Goal: Task Accomplishment & Management: Use online tool/utility

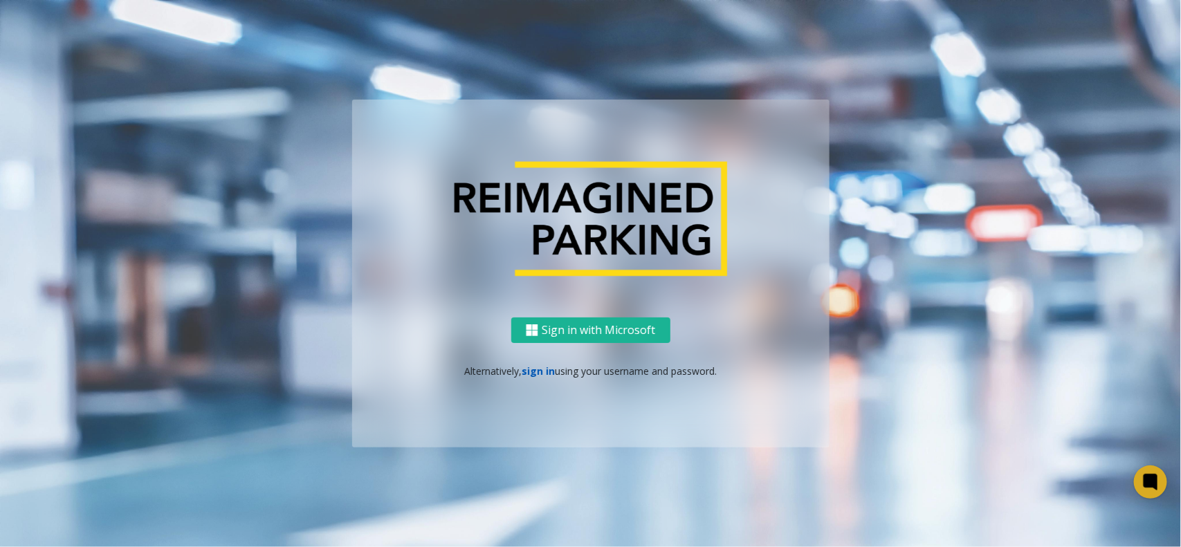
click at [531, 374] on link "sign in" at bounding box center [538, 371] width 33 height 13
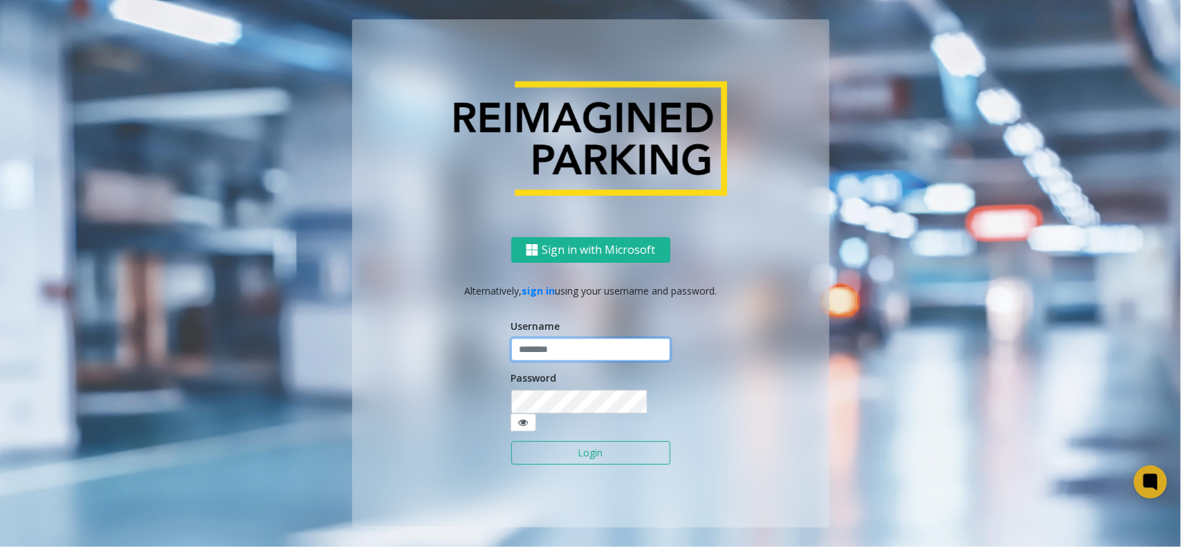
click at [538, 358] on input "text" at bounding box center [590, 350] width 159 height 24
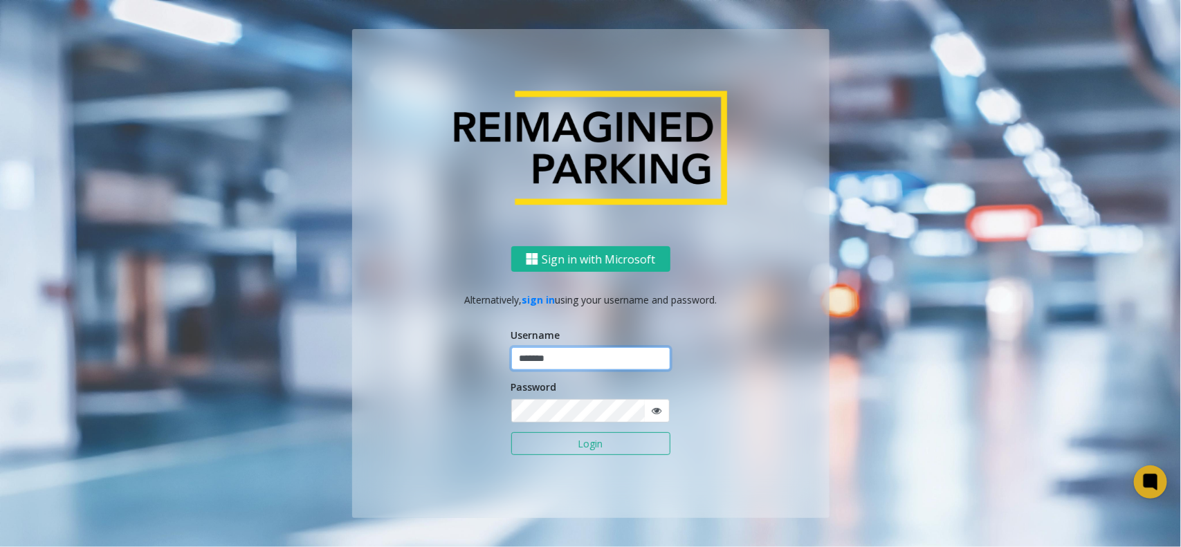
type input "*******"
click at [511, 432] on button "Login" at bounding box center [590, 444] width 159 height 24
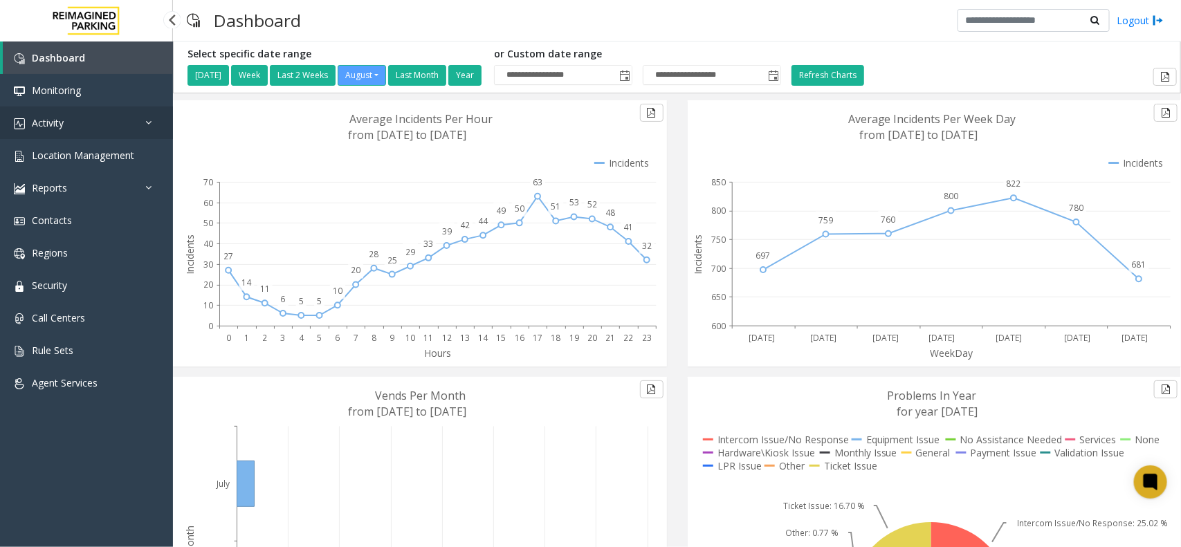
click at [52, 118] on span "Activity" at bounding box center [48, 122] width 32 height 13
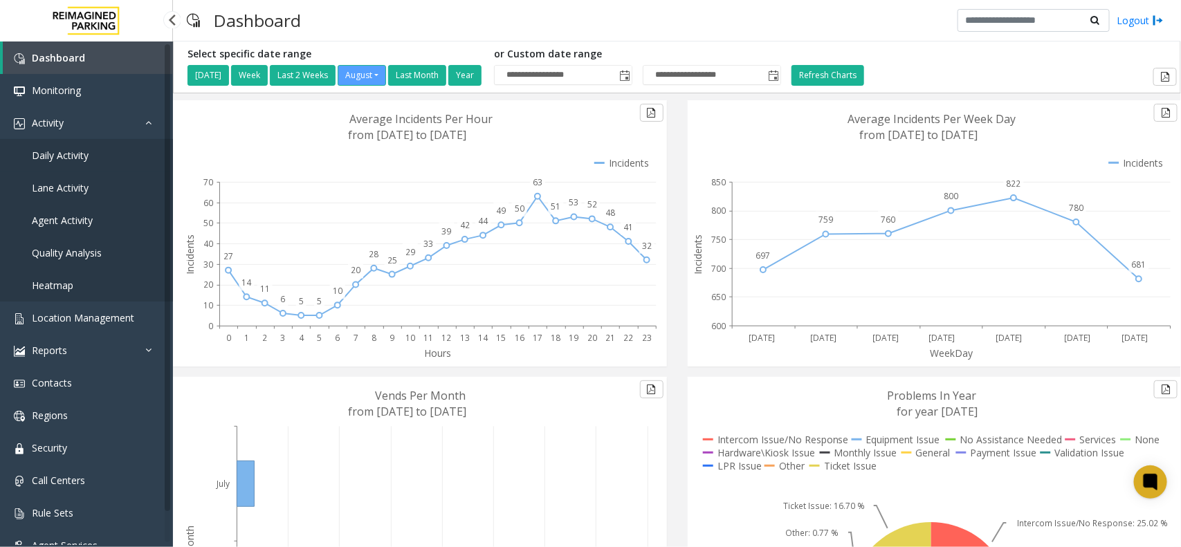
click at [60, 152] on span "Daily Activity" at bounding box center [60, 155] width 57 height 13
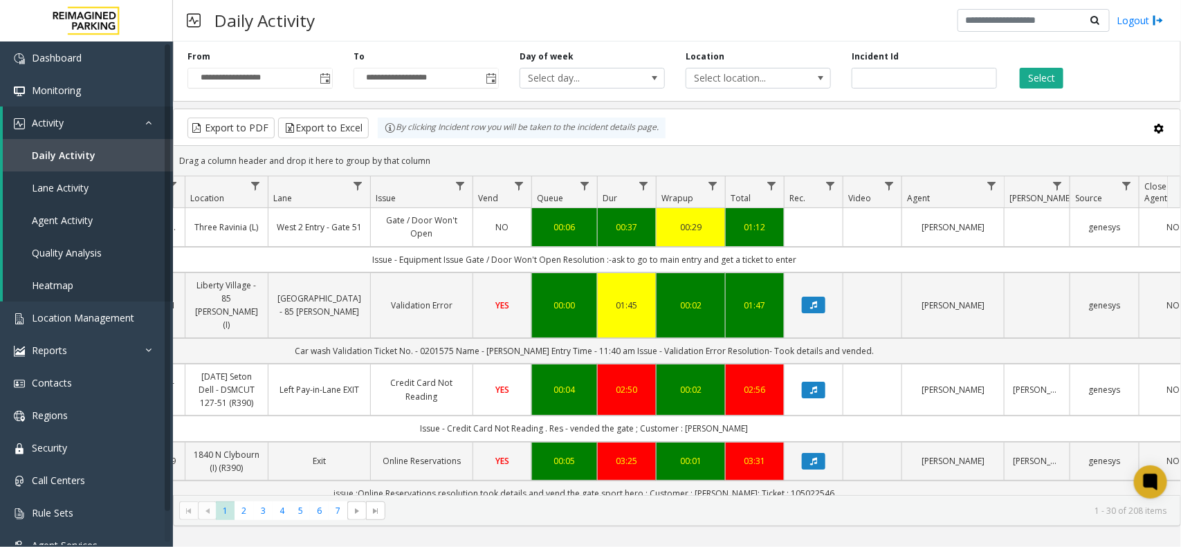
scroll to position [0, 275]
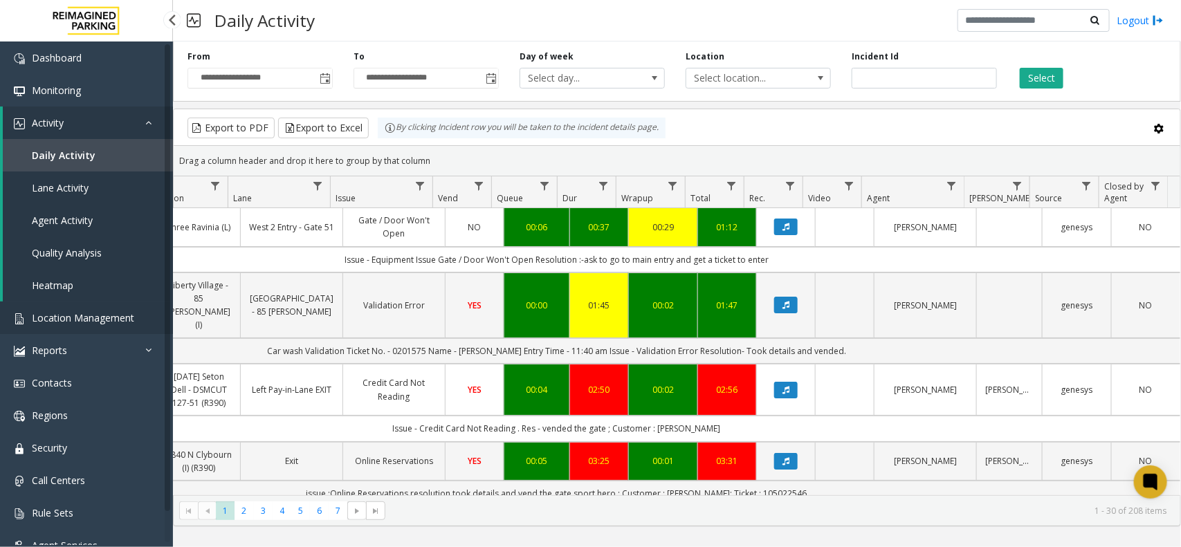
click at [70, 317] on span "Location Management" at bounding box center [83, 317] width 102 height 13
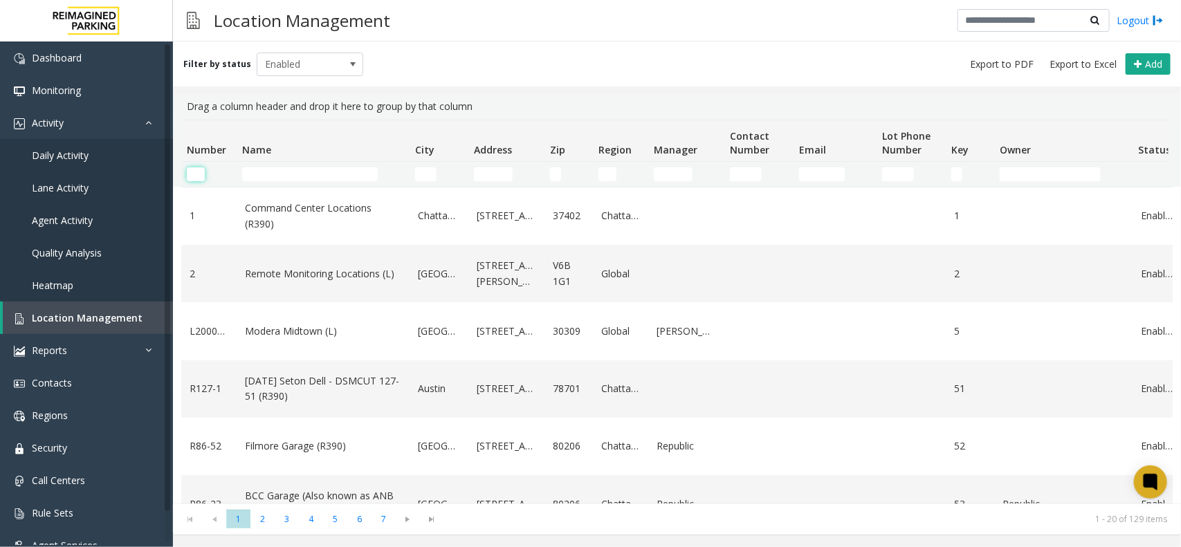
click at [194, 173] on input "Number Filter" at bounding box center [196, 174] width 18 height 14
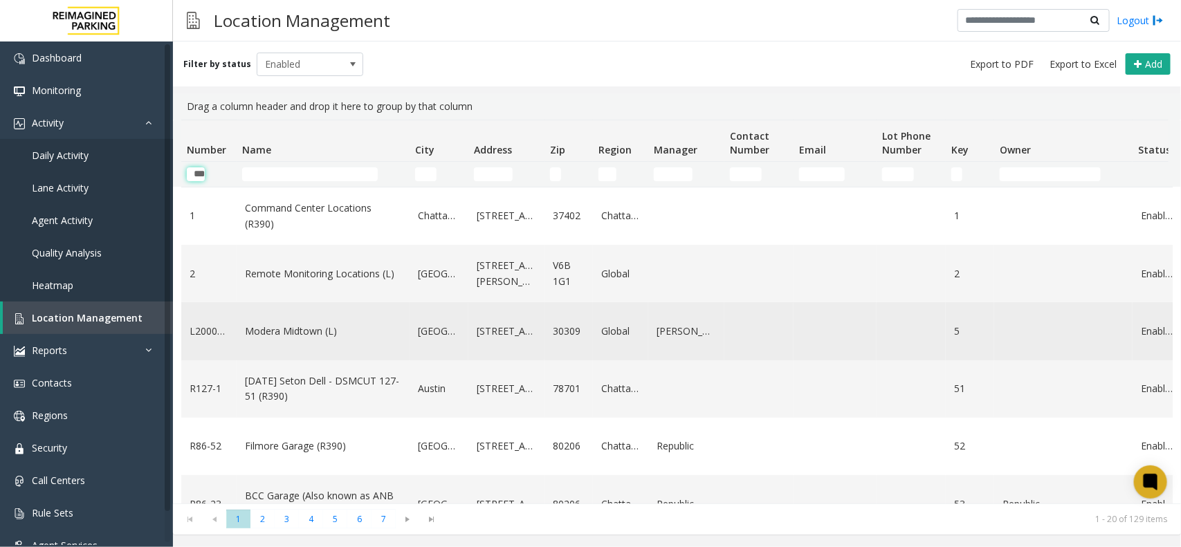
scroll to position [0, 7]
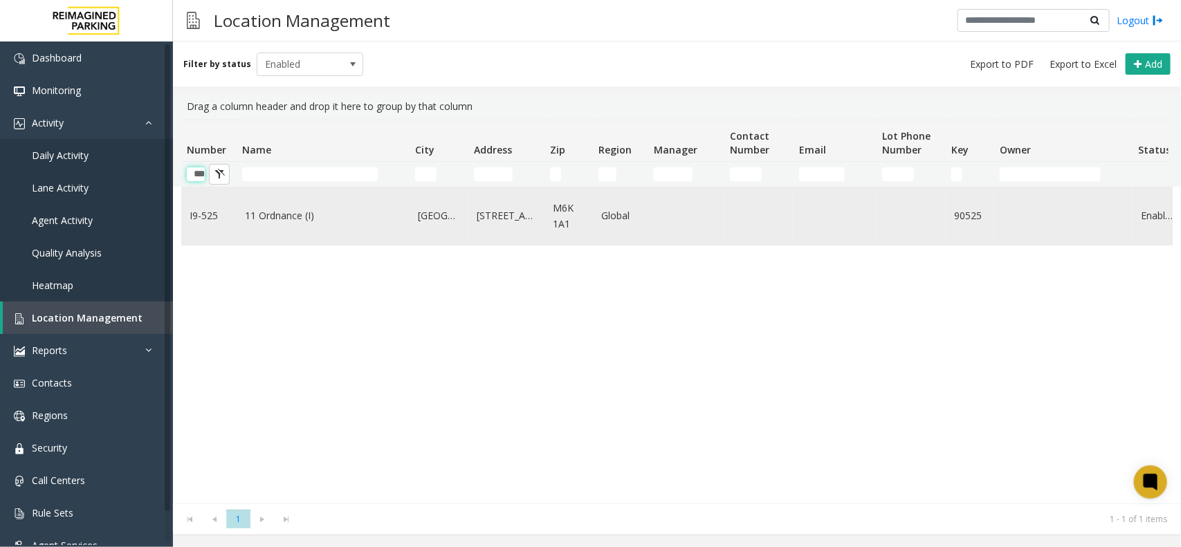
type input "***"
click at [272, 221] on link "11 Ordnance (I)" at bounding box center [323, 215] width 156 height 15
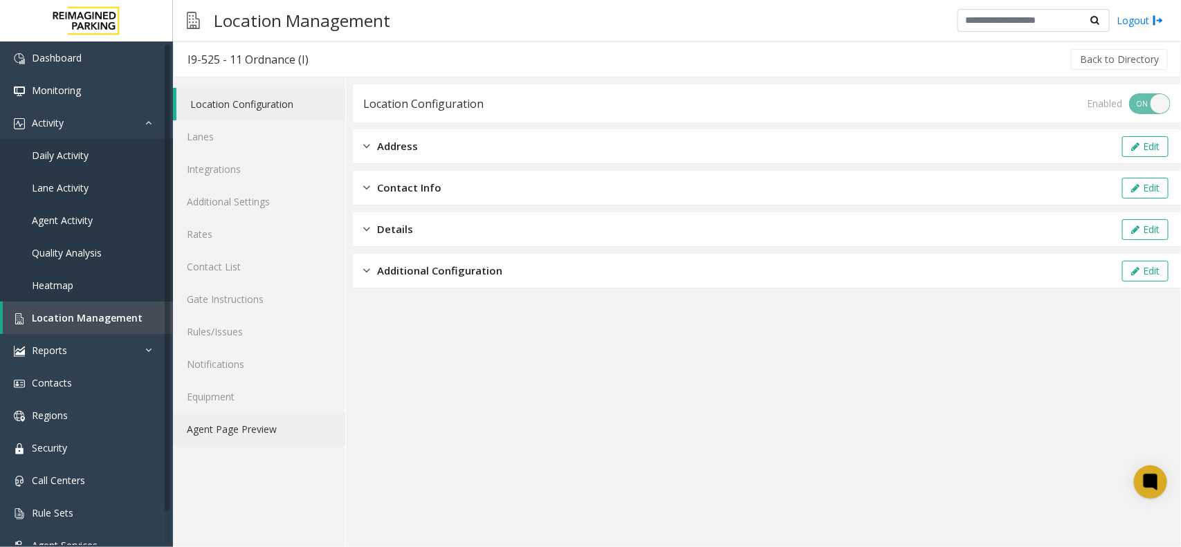
click at [192, 429] on link "Agent Page Preview" at bounding box center [259, 429] width 172 height 33
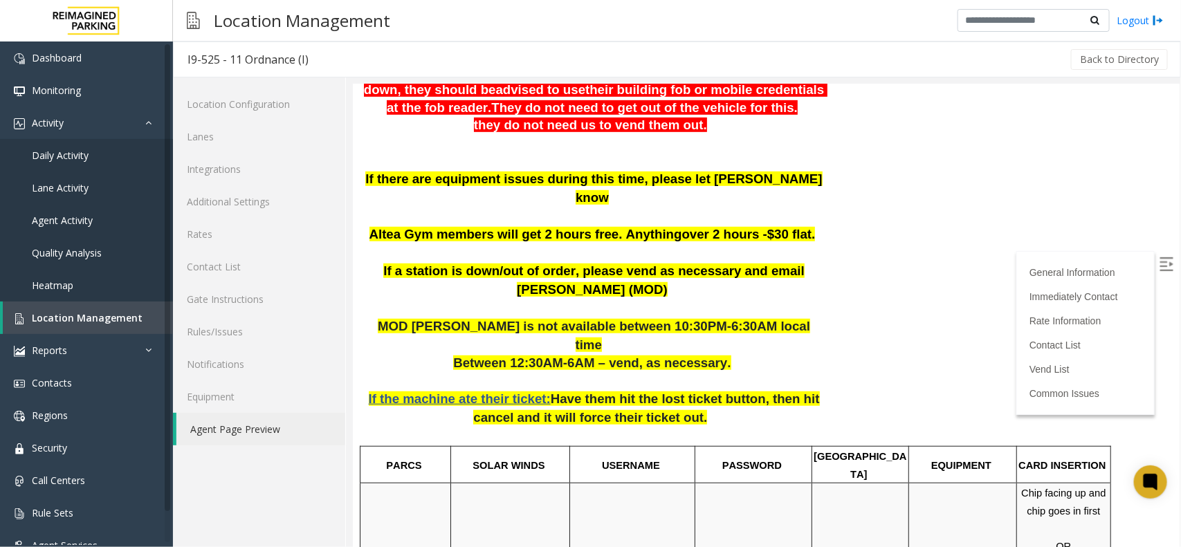
scroll to position [432, 0]
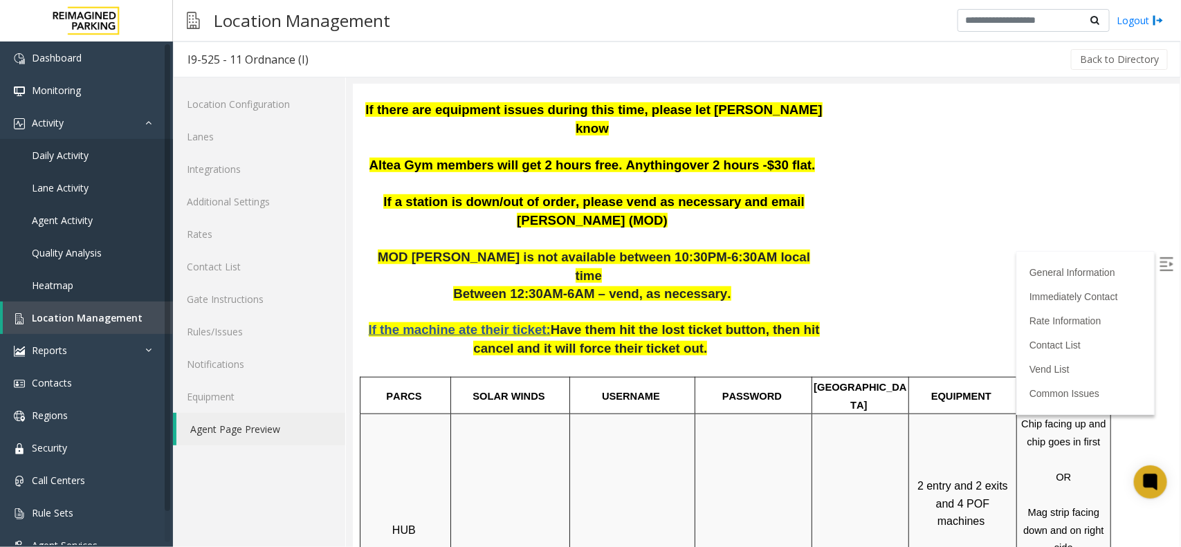
click at [1159, 267] on img at bounding box center [1166, 264] width 14 height 14
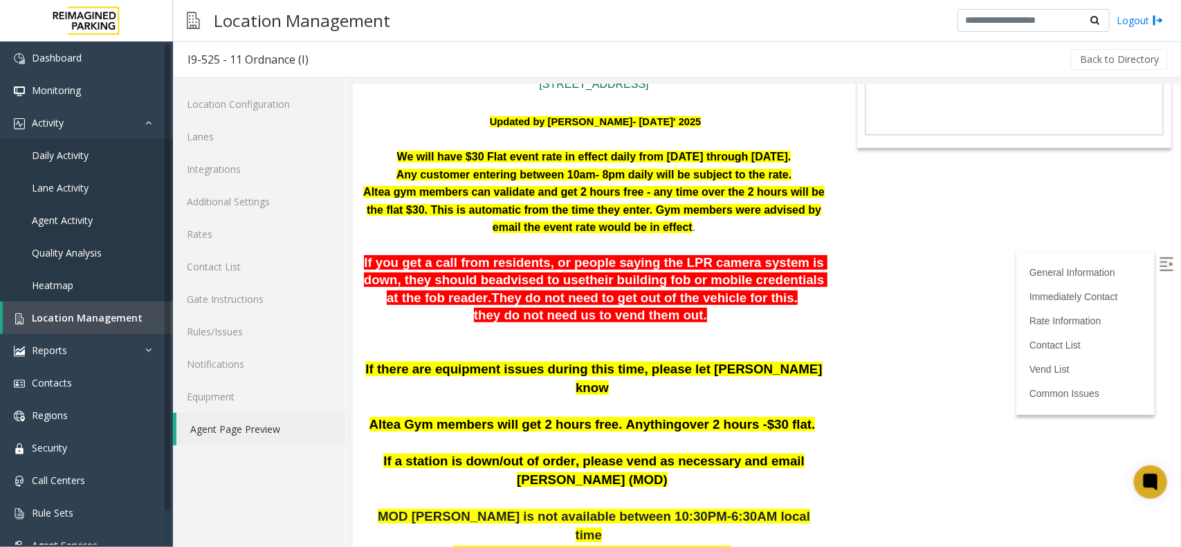
scroll to position [0, 0]
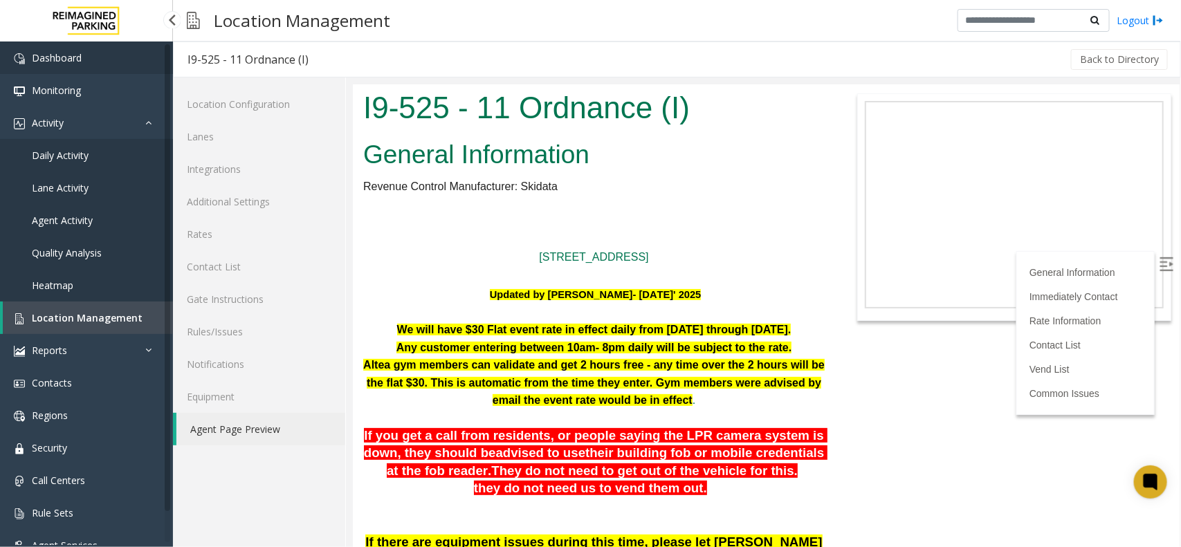
click at [69, 59] on span "Dashboard" at bounding box center [57, 57] width 50 height 13
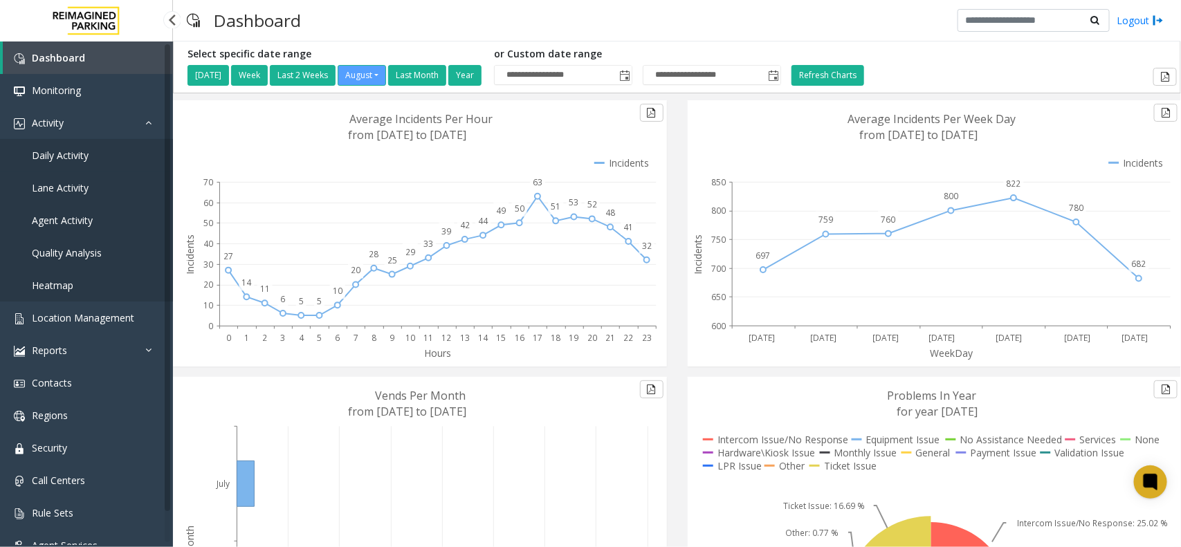
click at [56, 154] on span "Daily Activity" at bounding box center [60, 155] width 57 height 13
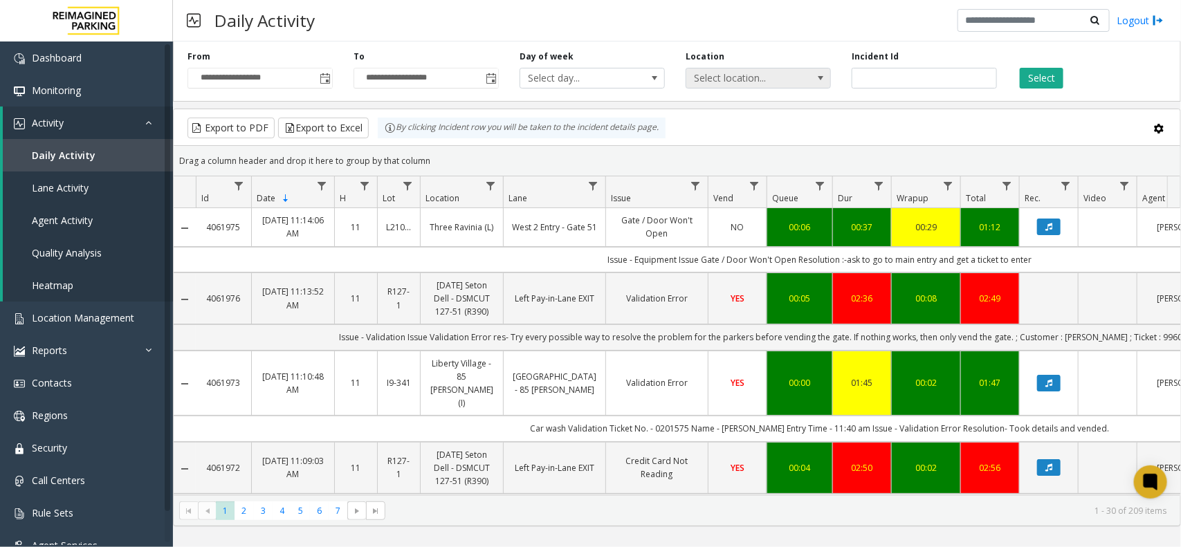
click at [724, 80] on span "Select location..." at bounding box center [743, 77] width 115 height 19
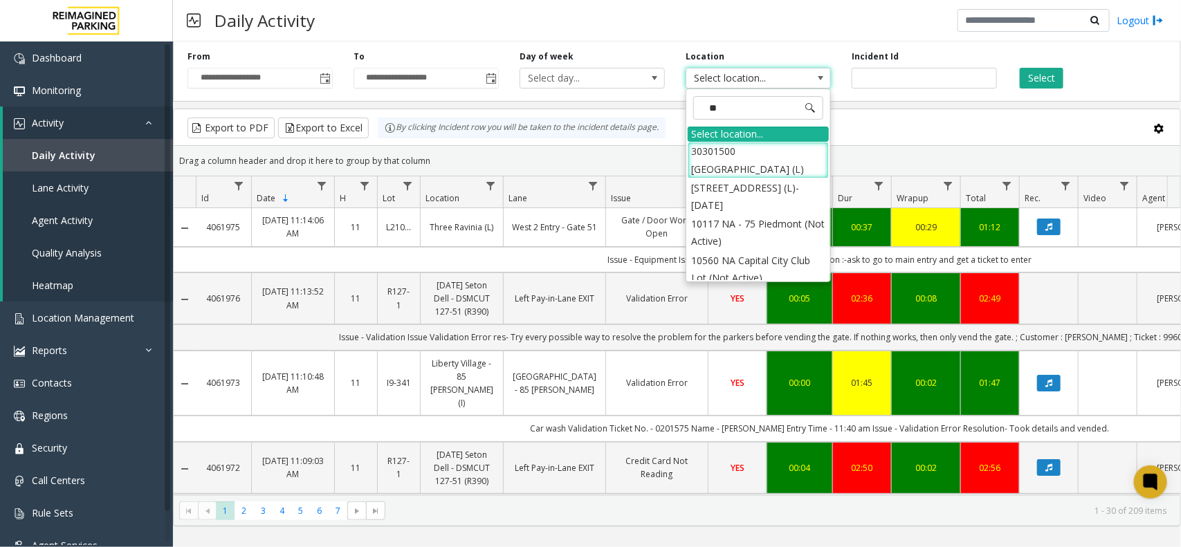
type input "***"
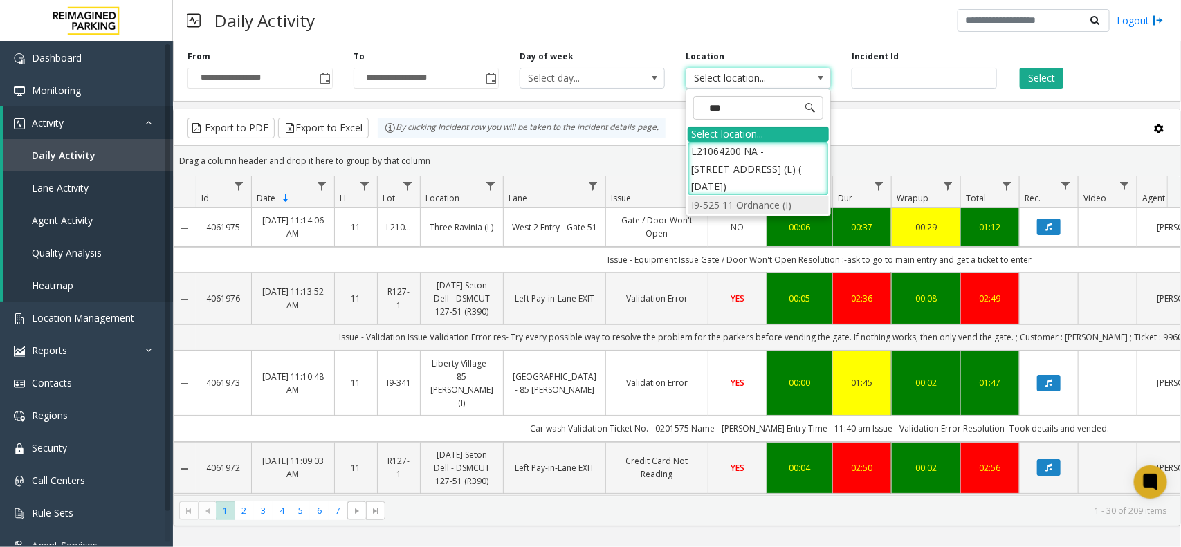
click at [751, 196] on li "I9-525 11 Ordnance (I)" at bounding box center [758, 205] width 141 height 19
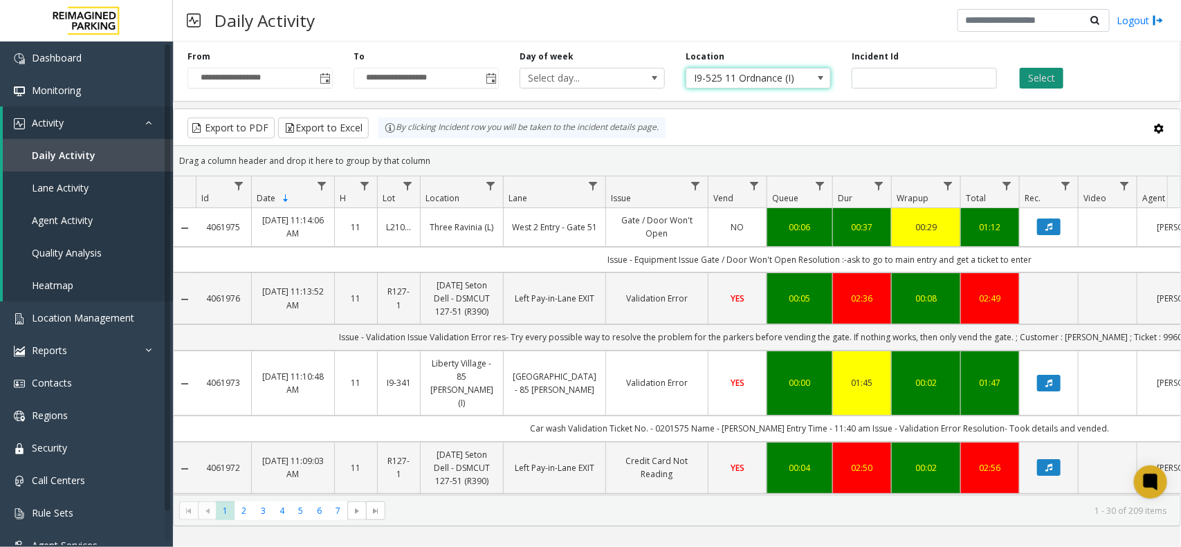
click at [1045, 76] on button "Select" at bounding box center [1042, 78] width 44 height 21
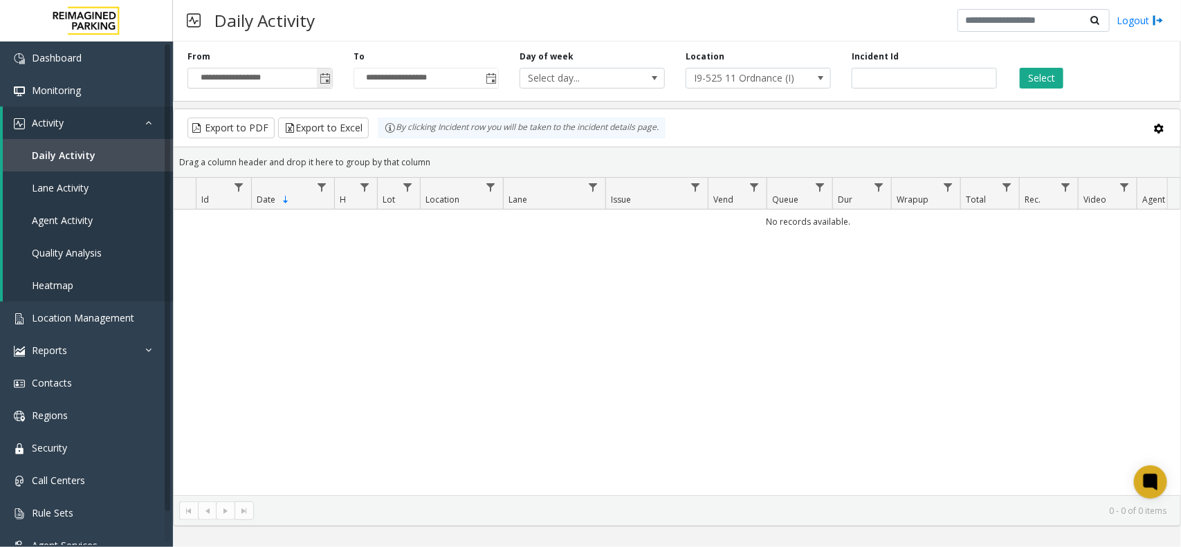
click at [323, 81] on span "Toggle popup" at bounding box center [325, 78] width 11 height 11
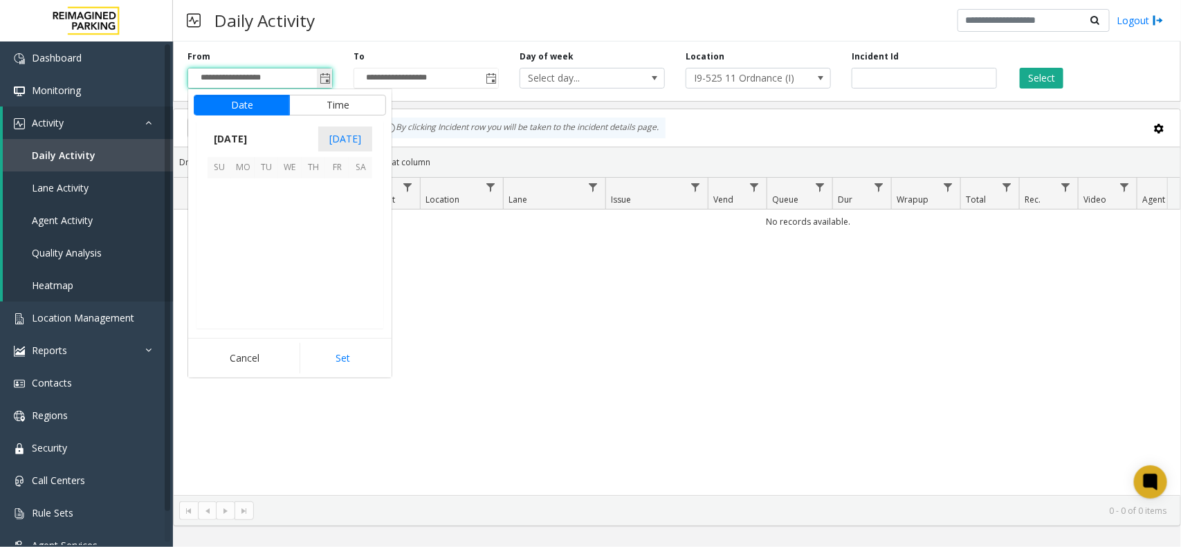
scroll to position [248026, 0]
click at [340, 264] on span "22" at bounding box center [337, 262] width 24 height 24
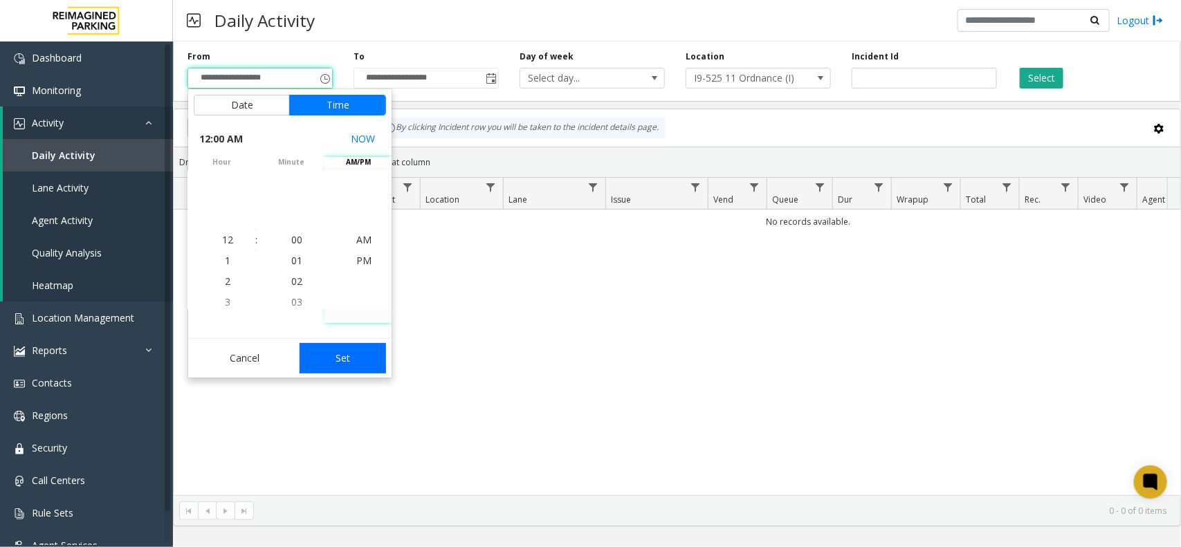
click at [358, 360] on button "Set" at bounding box center [343, 358] width 87 height 30
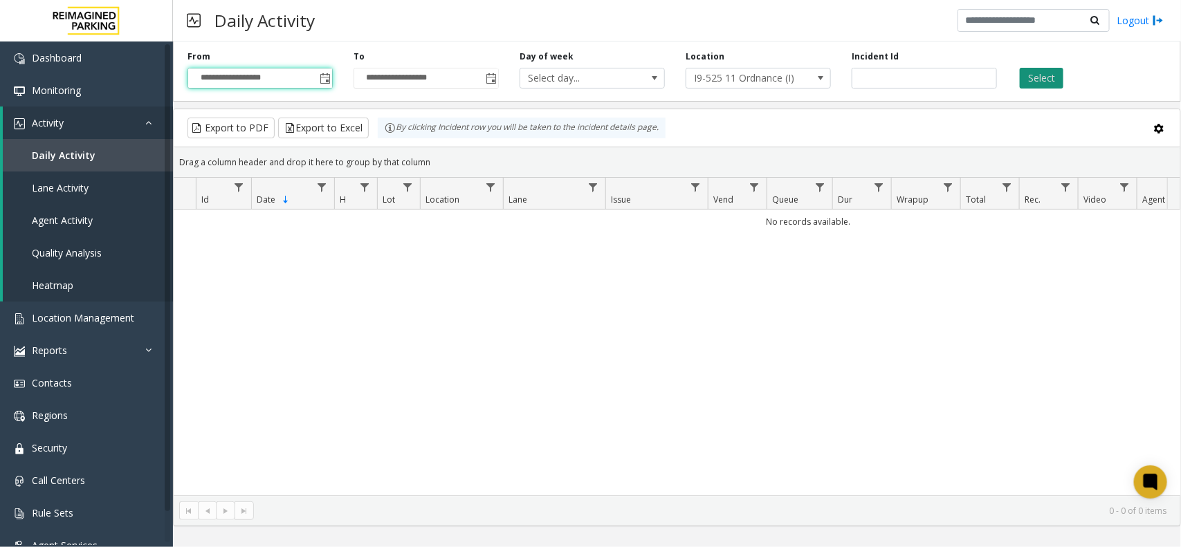
click at [1046, 80] on button "Select" at bounding box center [1042, 78] width 44 height 21
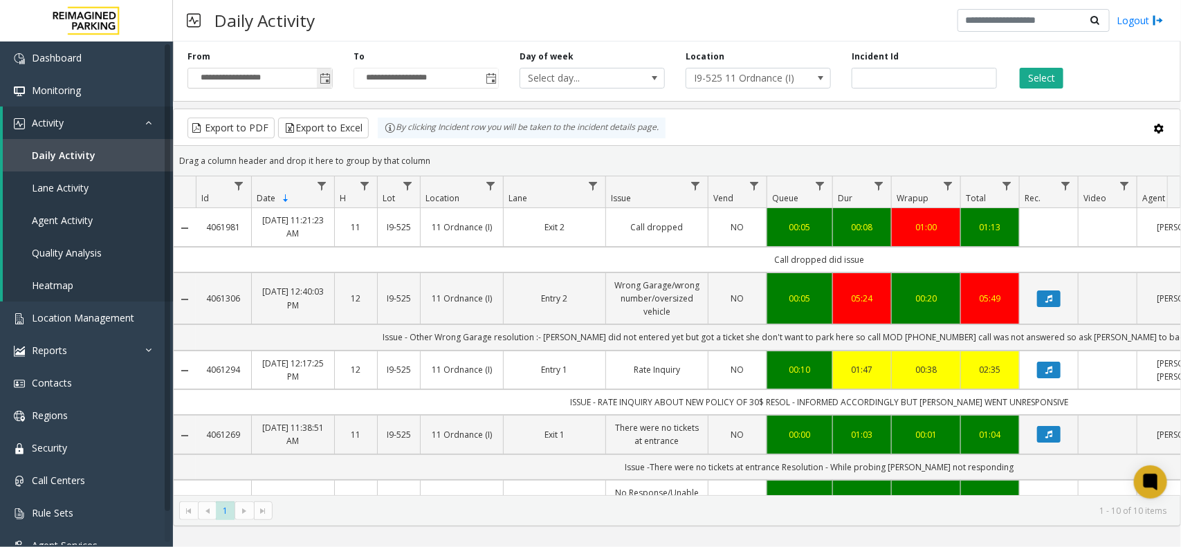
click at [325, 80] on span "Toggle popup" at bounding box center [325, 78] width 11 height 11
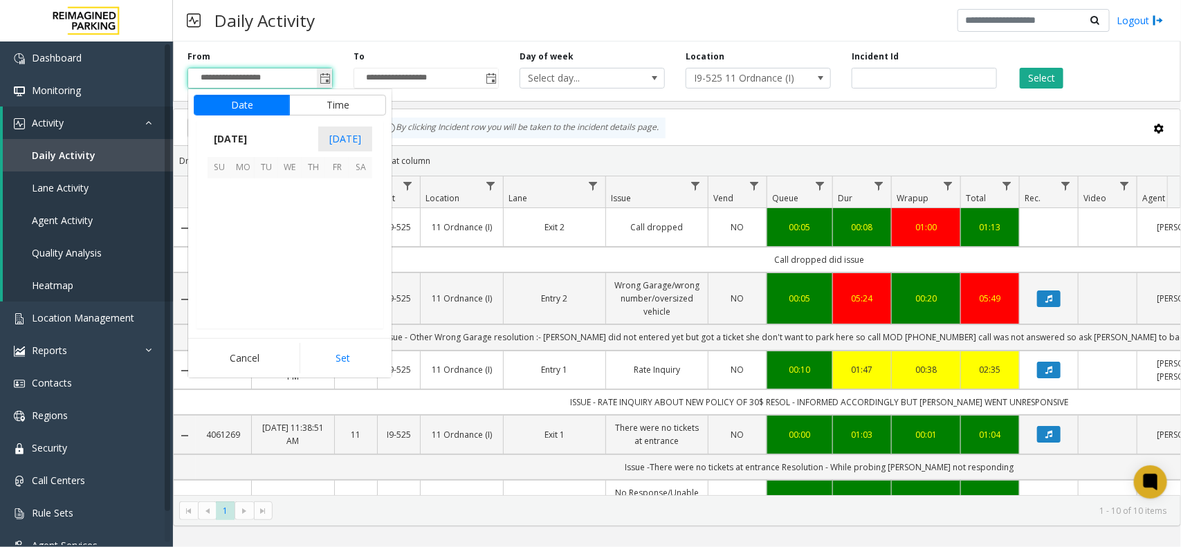
scroll to position [248026, 0]
click at [360, 258] on span "23" at bounding box center [361, 262] width 24 height 24
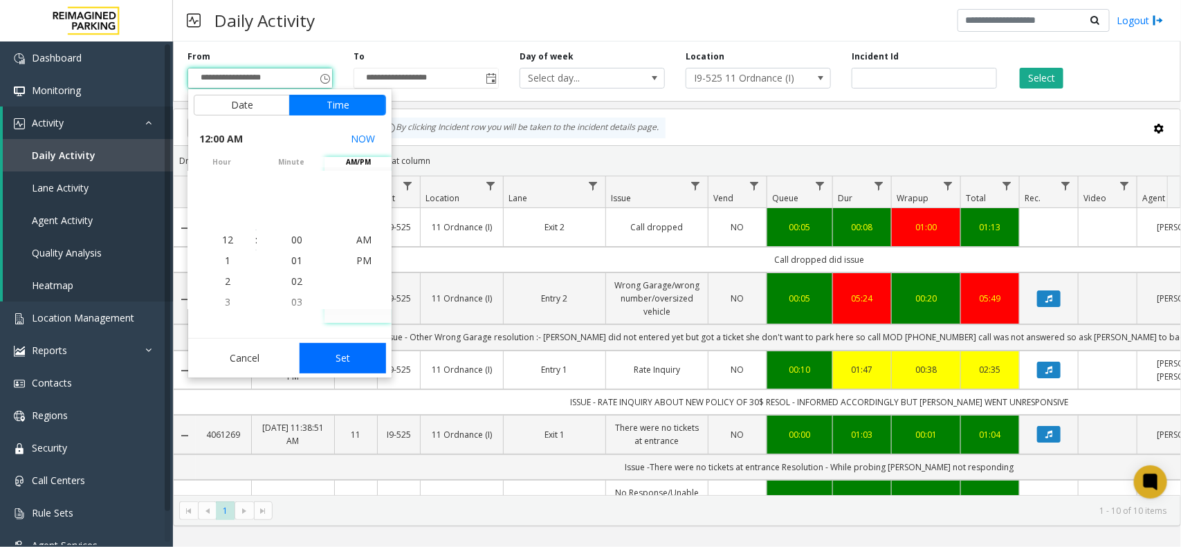
click at [350, 360] on button "Set" at bounding box center [343, 358] width 87 height 30
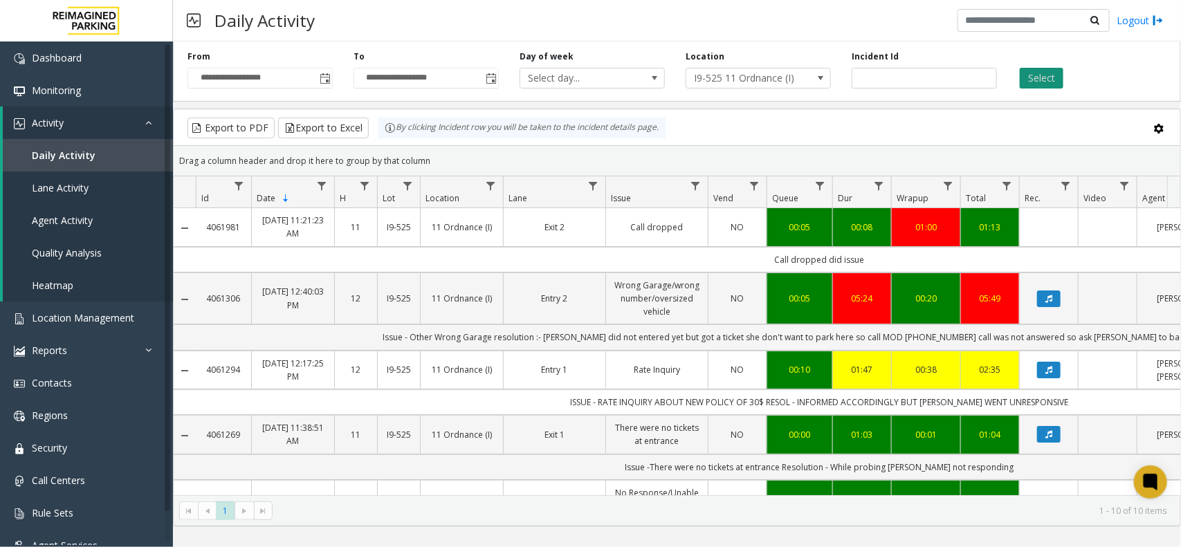
click at [1033, 84] on button "Select" at bounding box center [1042, 78] width 44 height 21
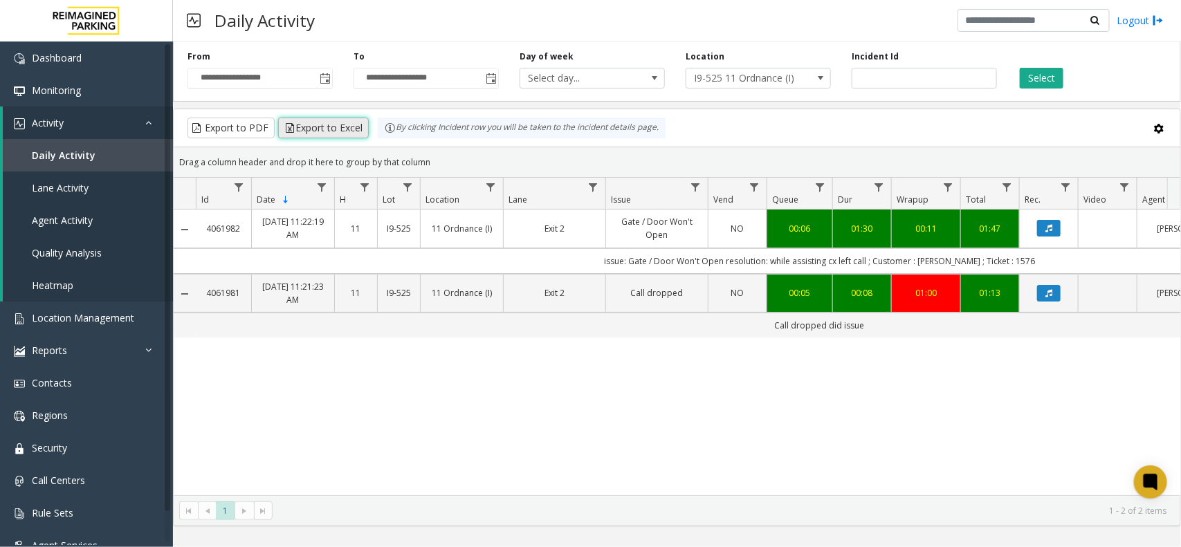
click at [333, 129] on button "Export to Excel" at bounding box center [323, 128] width 91 height 21
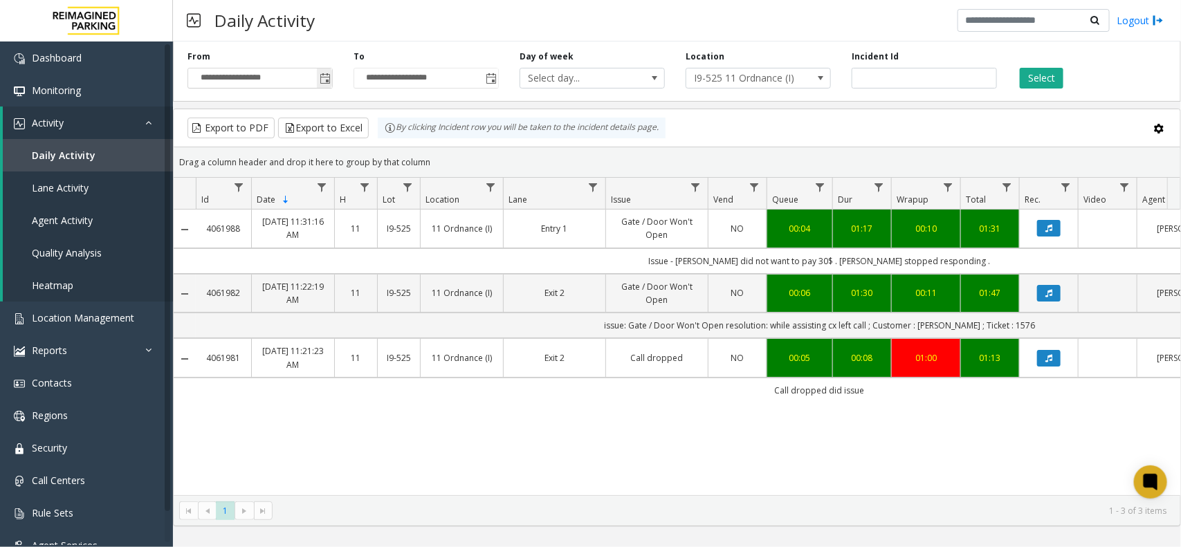
click at [320, 77] on span "Toggle popup" at bounding box center [325, 78] width 11 height 11
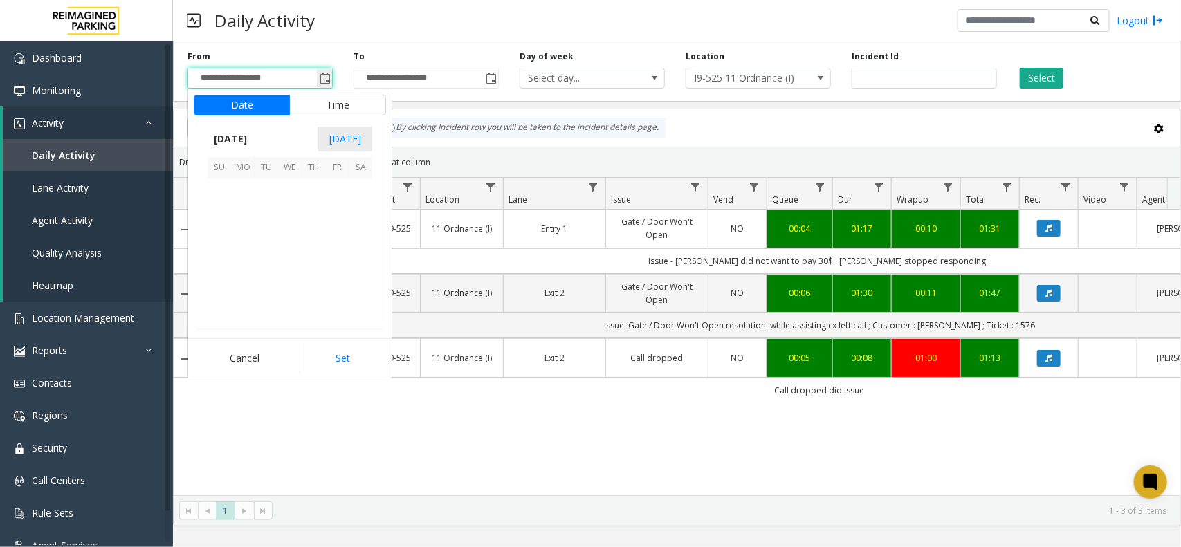
scroll to position [248026, 0]
click at [333, 263] on span "22" at bounding box center [337, 262] width 24 height 24
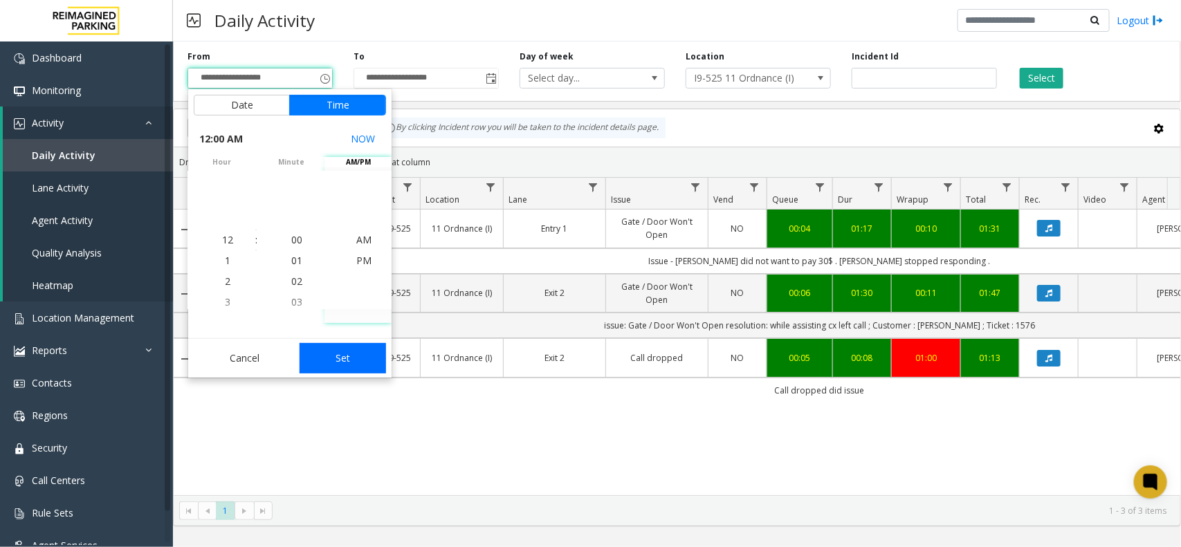
click at [347, 360] on button "Set" at bounding box center [343, 358] width 87 height 30
type input "**********"
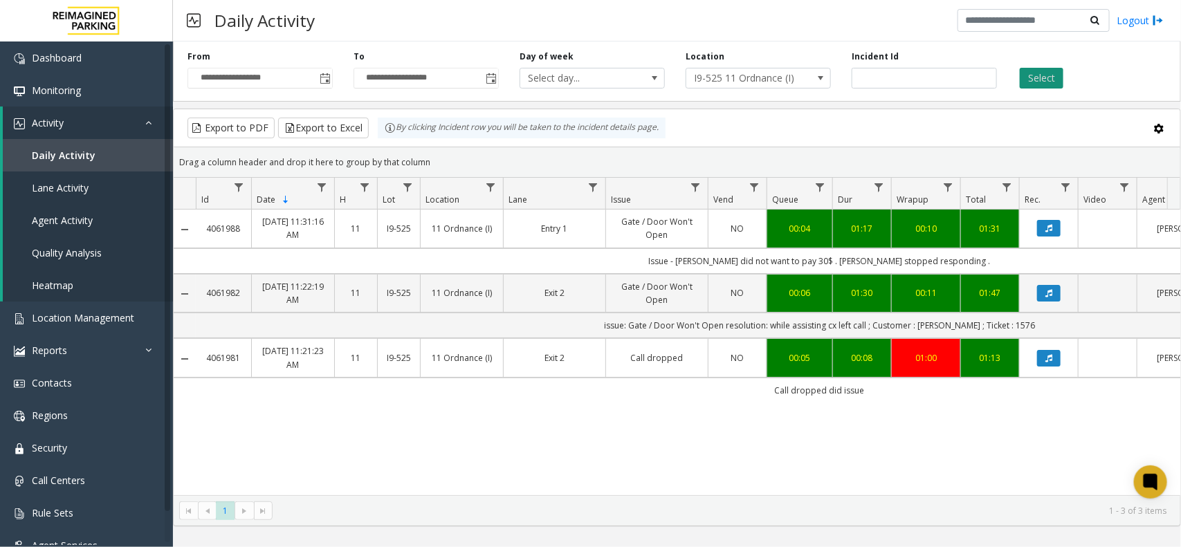
drag, startPoint x: 1047, startPoint y: 74, endPoint x: 1043, endPoint y: 82, distance: 8.4
click at [1043, 82] on button "Select" at bounding box center [1042, 78] width 44 height 21
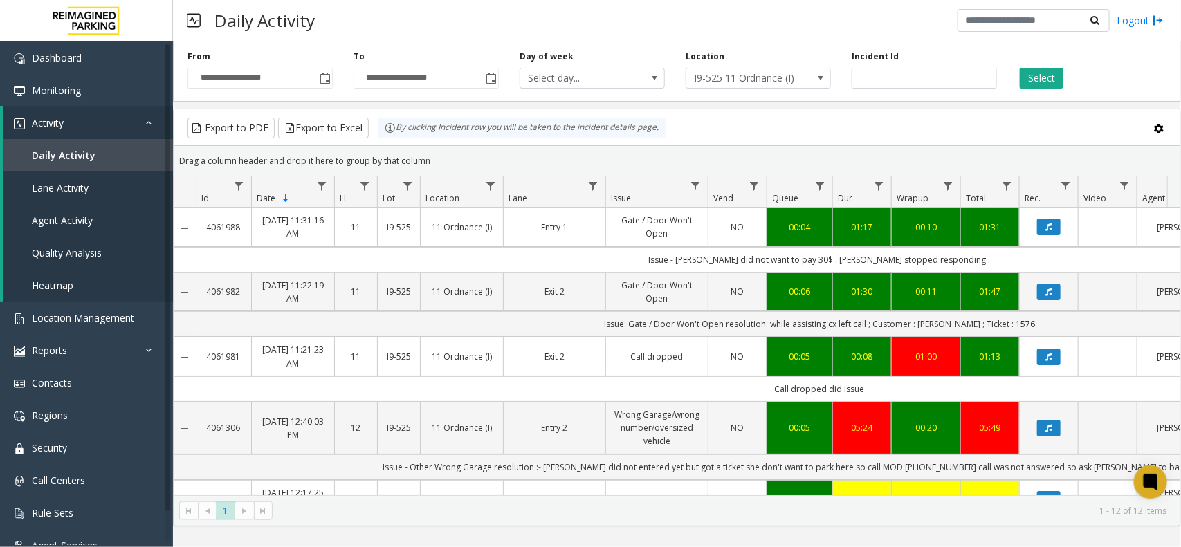
scroll to position [0, 81]
